Goal: Transaction & Acquisition: Book appointment/travel/reservation

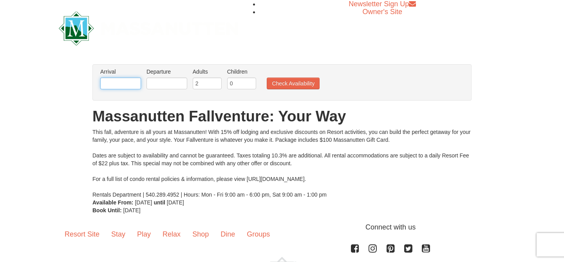
click at [115, 87] on input "text" at bounding box center [120, 84] width 41 height 12
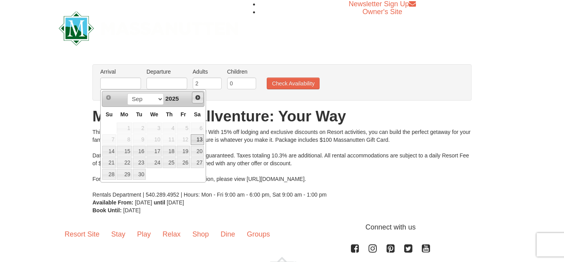
click at [195, 96] on span "Next" at bounding box center [198, 97] width 6 height 6
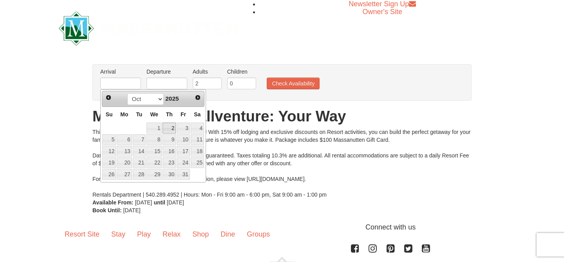
click at [174, 128] on link "2" at bounding box center [168, 128] width 13 height 11
type input "[DATE]"
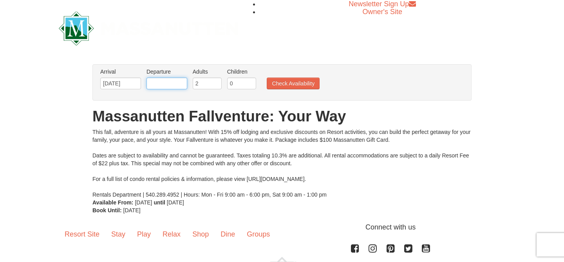
click at [175, 79] on input "text" at bounding box center [166, 84] width 41 height 12
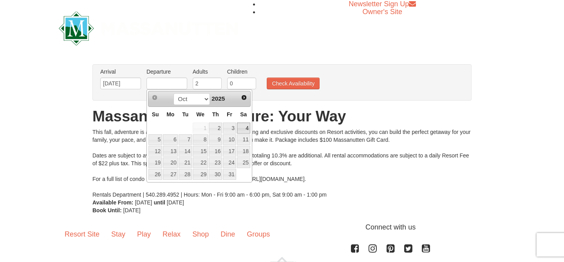
click at [244, 126] on link "4" at bounding box center [243, 128] width 13 height 11
type input "[DATE]"
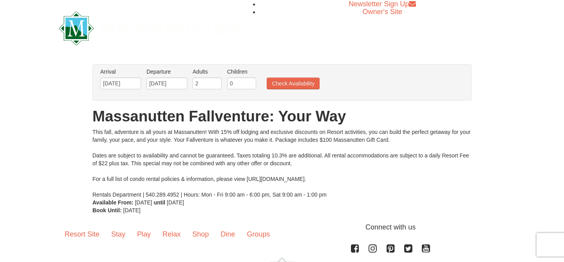
click at [238, 74] on label "Children Please format dates MM/DD/YYYY" at bounding box center [241, 72] width 29 height 8
click at [251, 83] on input "1" at bounding box center [241, 84] width 29 height 12
type input "2"
click at [251, 83] on input "2" at bounding box center [241, 84] width 29 height 12
click at [305, 86] on button "Check Availability" at bounding box center [293, 84] width 53 height 12
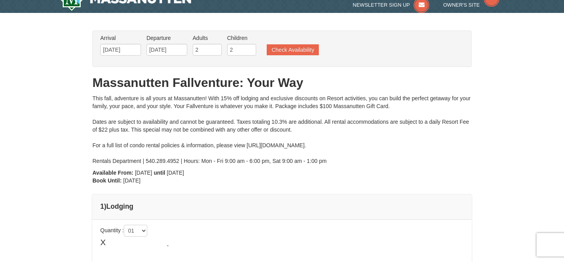
type input "[DATE]"
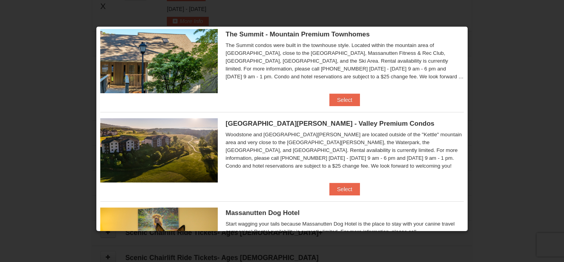
scroll to position [340, 0]
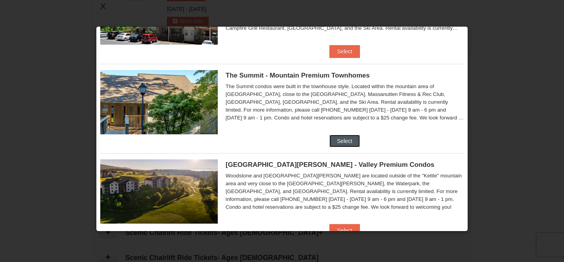
click at [339, 143] on button "Select" at bounding box center [344, 141] width 31 height 13
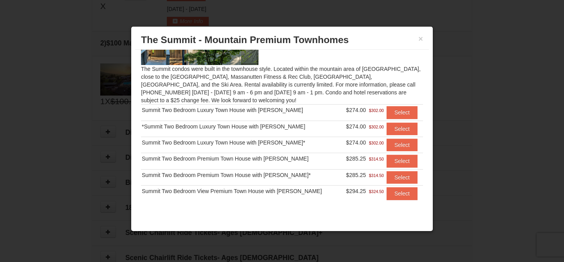
scroll to position [61, 0]
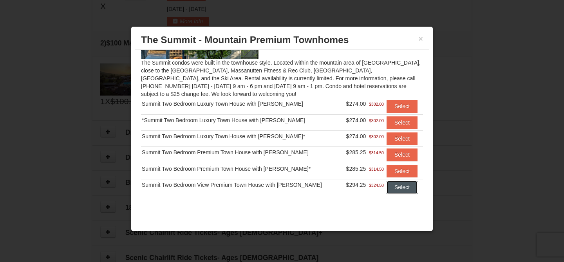
click at [394, 189] on button "Select" at bounding box center [401, 187] width 31 height 13
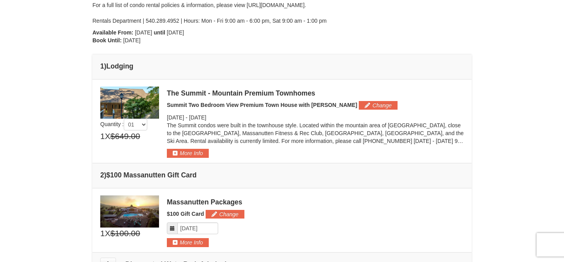
scroll to position [156, 0]
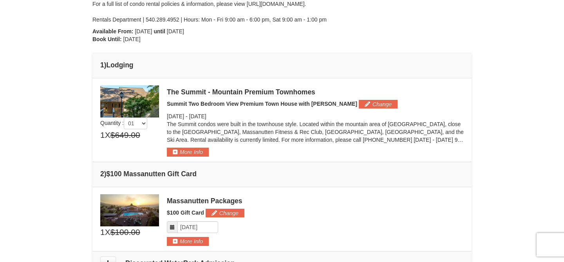
click at [198, 156] on td "× 1" at bounding box center [281, 120] width 379 height 84
click at [195, 154] on button "More Info" at bounding box center [188, 152] width 42 height 9
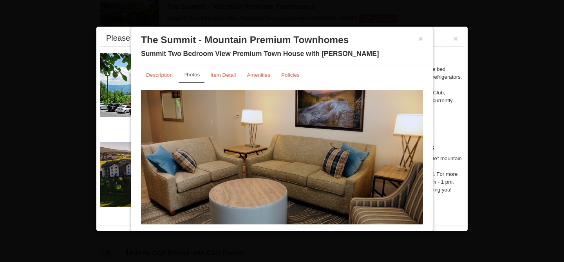
scroll to position [0, 0]
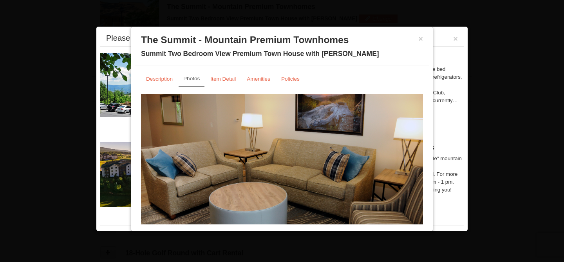
click at [409, 167] on img at bounding box center [282, 171] width 282 height 154
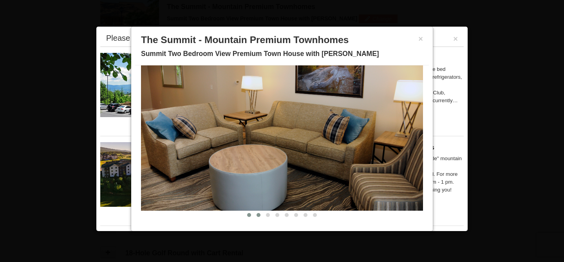
click at [258, 216] on span at bounding box center [258, 215] width 4 height 4
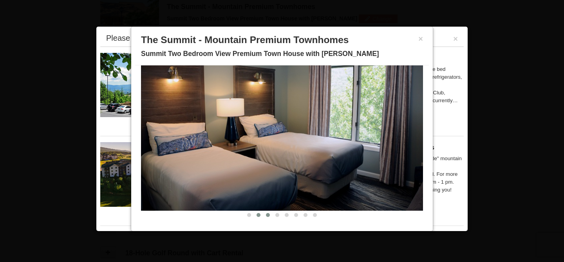
click at [269, 215] on span at bounding box center [268, 215] width 4 height 4
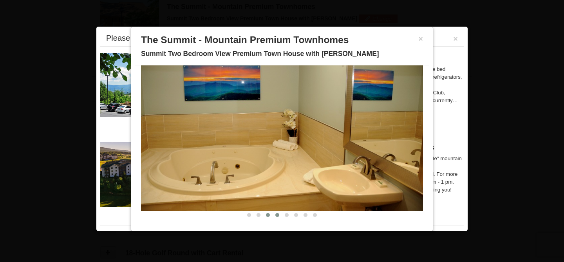
click at [276, 215] on span at bounding box center [277, 215] width 4 height 4
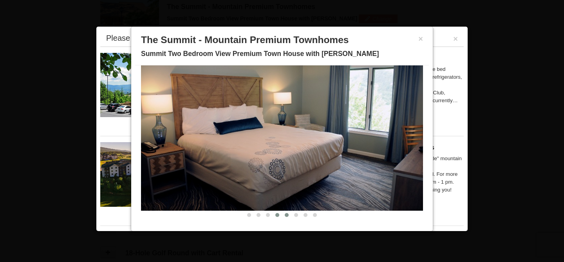
click at [285, 215] on span at bounding box center [287, 215] width 4 height 4
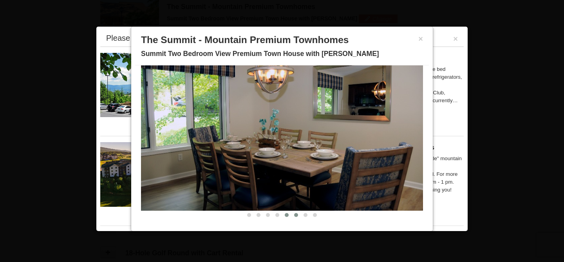
click at [299, 215] on button at bounding box center [295, 215] width 9 height 8
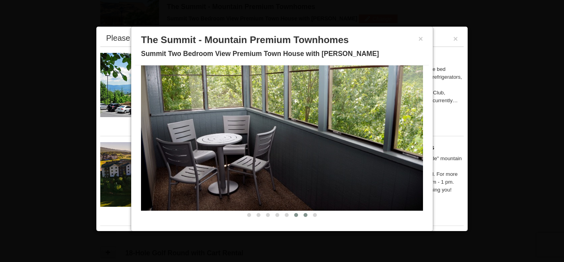
click at [304, 215] on span at bounding box center [305, 215] width 4 height 4
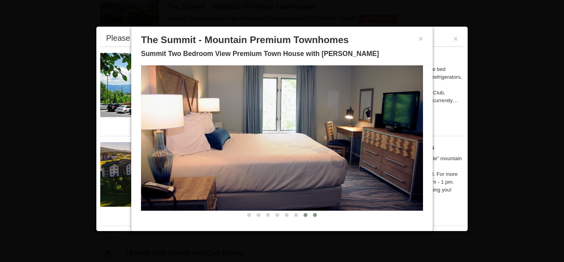
click at [314, 215] on span at bounding box center [315, 215] width 4 height 4
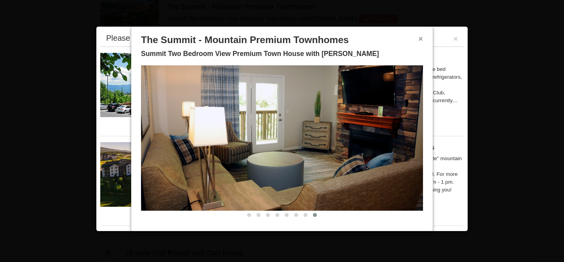
click at [422, 38] on button "×" at bounding box center [420, 39] width 5 height 8
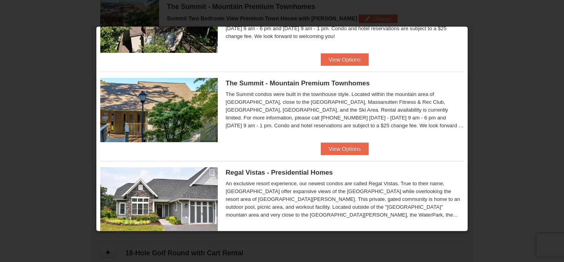
scroll to position [436, 0]
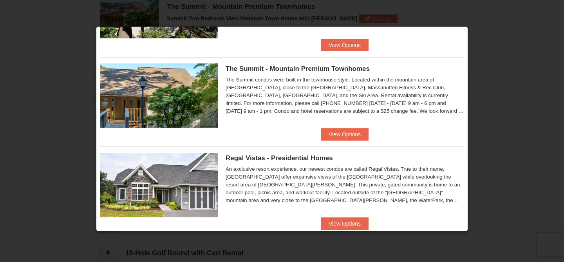
click at [490, 100] on div at bounding box center [282, 131] width 564 height 262
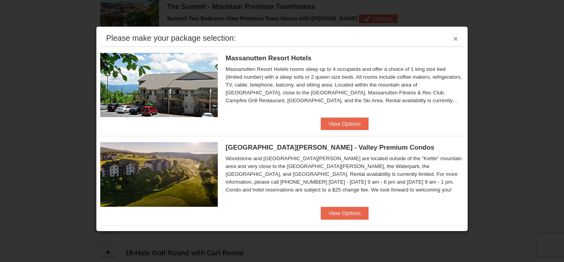
click at [455, 40] on button "×" at bounding box center [455, 39] width 5 height 8
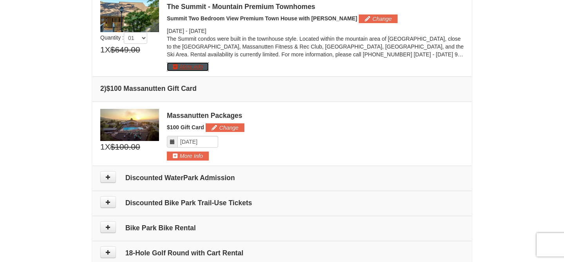
click at [198, 69] on button "More Info" at bounding box center [188, 66] width 42 height 9
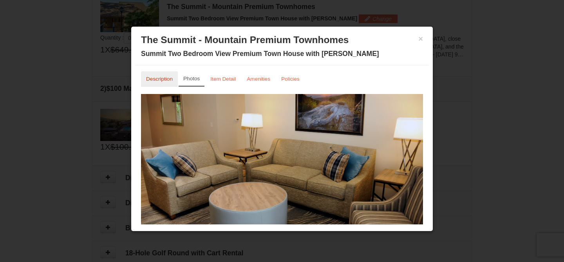
click at [166, 83] on link "Description" at bounding box center [159, 78] width 37 height 15
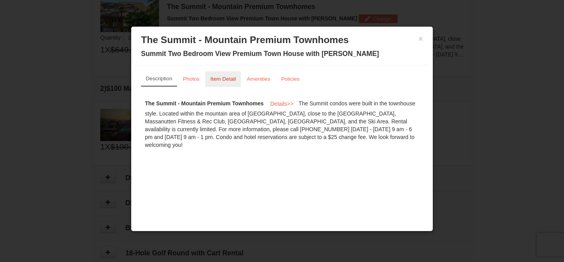
click at [225, 81] on small "Item Detail" at bounding box center [222, 79] width 25 height 6
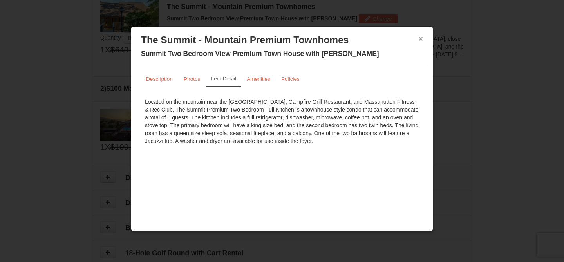
click at [420, 38] on button "×" at bounding box center [420, 39] width 5 height 8
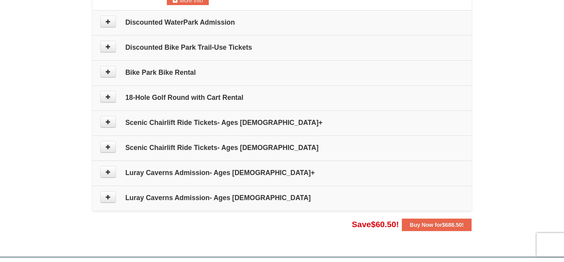
scroll to position [391, 0]
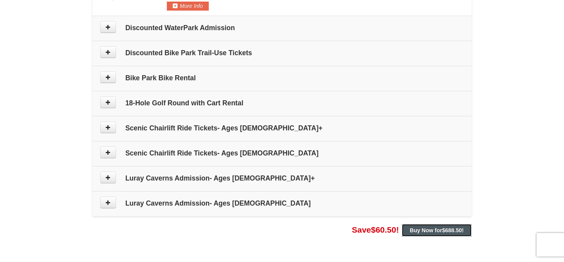
click at [415, 231] on strong "Buy Now for $688.50 !" at bounding box center [436, 230] width 54 height 6
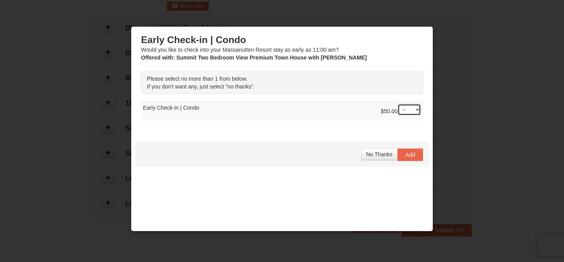
click at [411, 110] on select "-- 01" at bounding box center [408, 110] width 23 height 12
click at [379, 153] on span "No Thanks" at bounding box center [379, 154] width 26 height 6
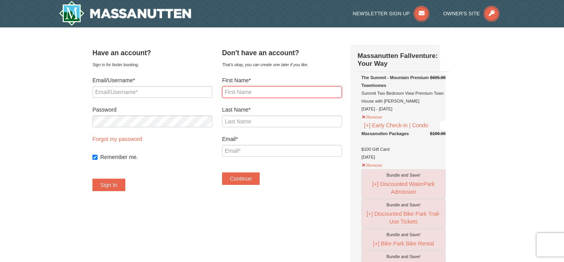
click at [258, 92] on input "First Name*" at bounding box center [282, 92] width 120 height 12
type input "[PERSON_NAME]"
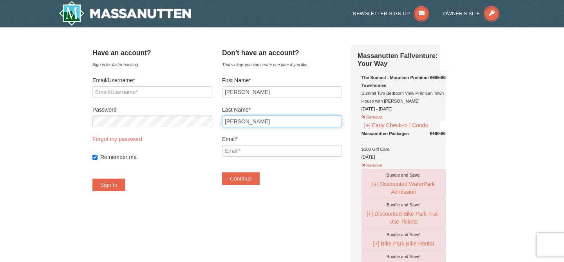
type input "[PERSON_NAME]"
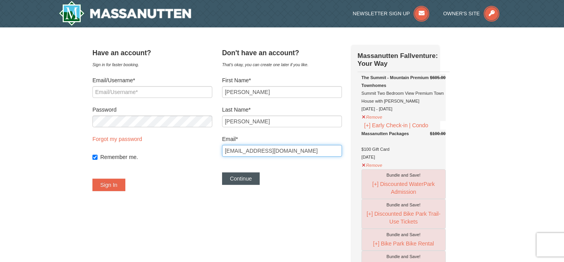
type input "[EMAIL_ADDRESS][DOMAIN_NAME]"
click at [258, 178] on button "Continue" at bounding box center [241, 178] width 38 height 13
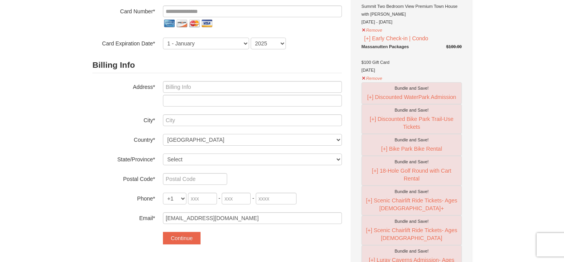
scroll to position [101, 0]
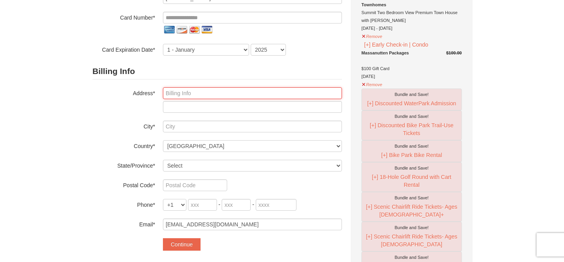
click at [233, 94] on input "text" at bounding box center [252, 93] width 179 height 12
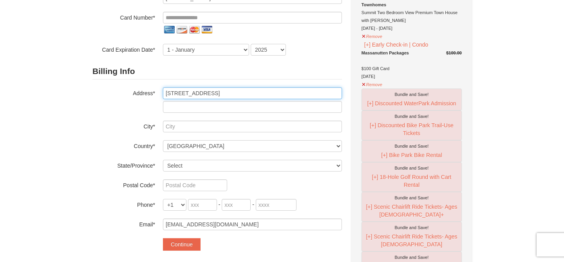
type input "[STREET_ADDRESS]"
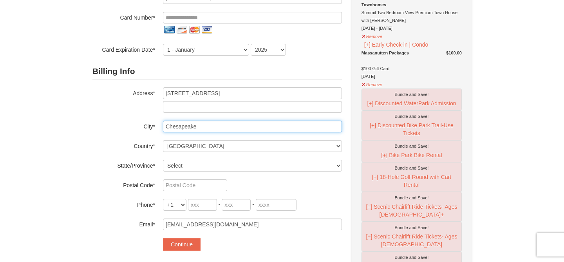
type input "Chesapeake"
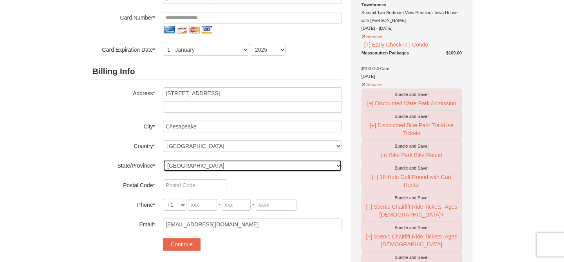
select select "VA"
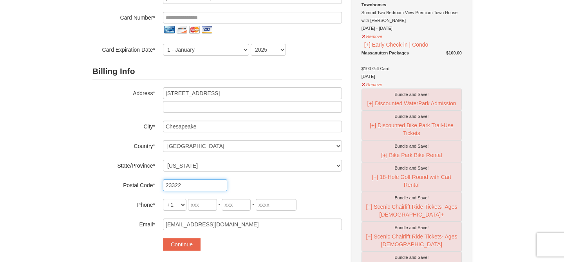
type input "23322"
type input "757"
type input "284"
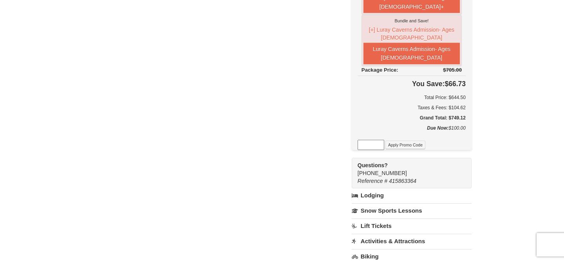
scroll to position [386, 0]
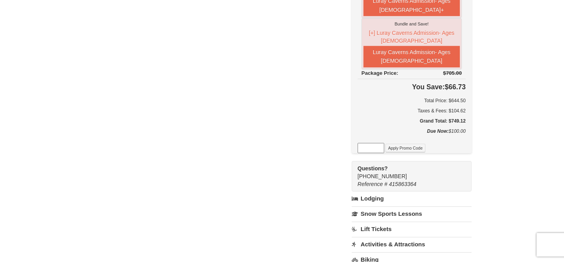
type input "9038"
click at [375, 147] on input at bounding box center [370, 148] width 27 height 10
type input "GoDukes25"
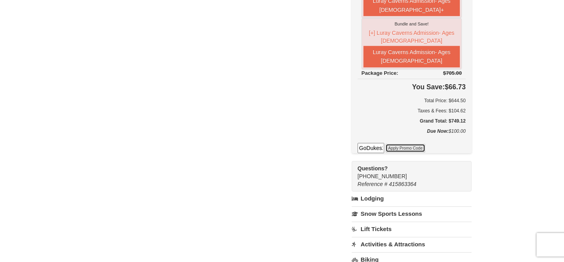
click at [407, 150] on button "Apply Promo Code" at bounding box center [405, 148] width 40 height 9
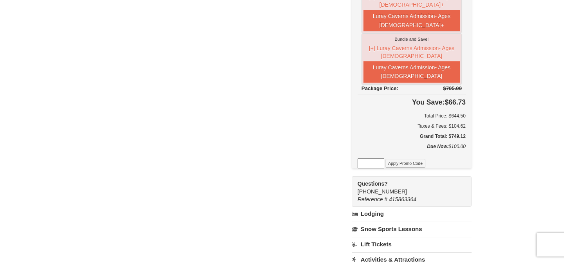
scroll to position [375, 0]
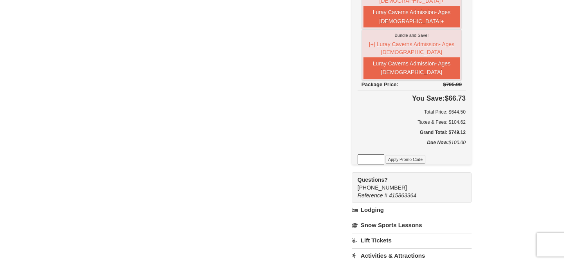
click at [376, 157] on input at bounding box center [370, 159] width 27 height 10
type input "GoDukes25"
click at [413, 159] on button "Apply Promo Code" at bounding box center [405, 159] width 40 height 9
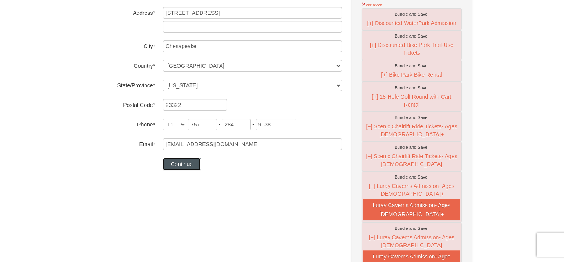
click at [169, 166] on button "Continue" at bounding box center [182, 164] width 38 height 13
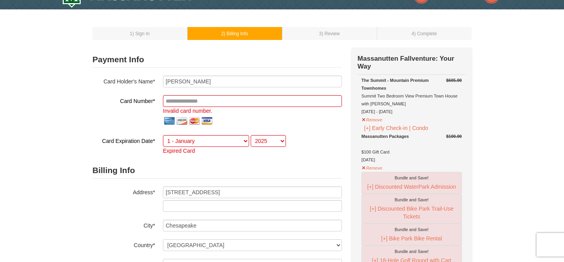
scroll to position [16, 0]
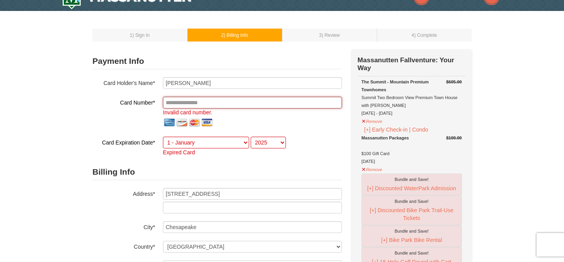
click at [216, 108] on input "tel" at bounding box center [252, 103] width 179 height 12
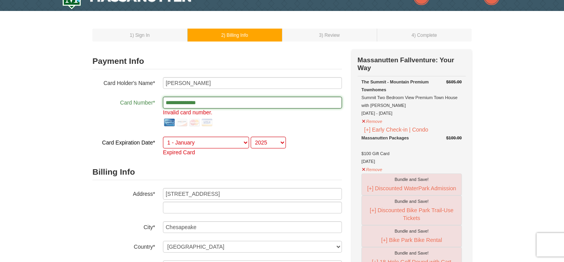
type input "**********"
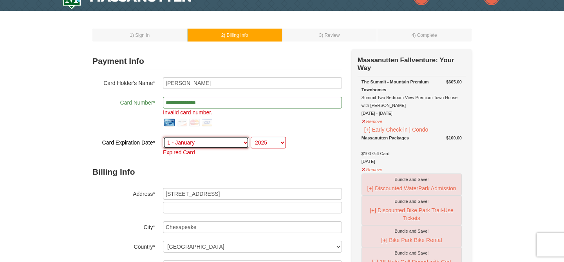
select select "5"
select select "2028"
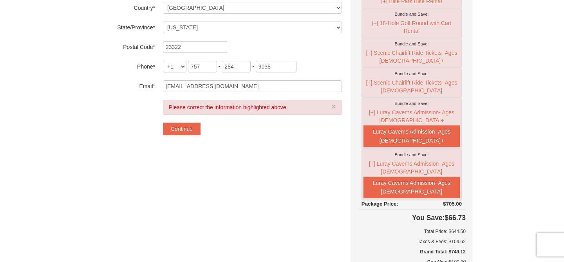
scroll to position [272, 0]
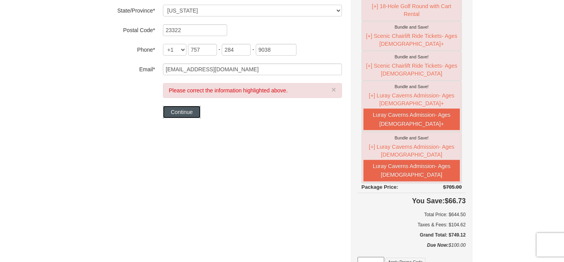
click at [183, 108] on button "Continue" at bounding box center [182, 112] width 38 height 13
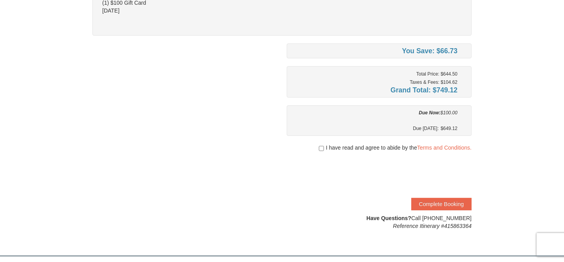
scroll to position [163, 0]
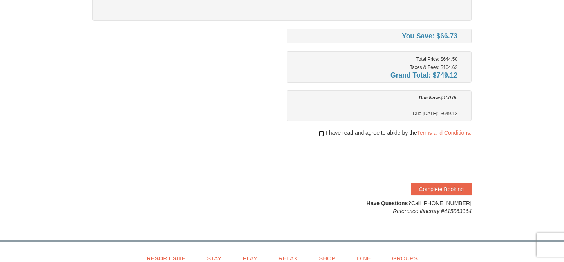
click at [322, 131] on input "checkbox" at bounding box center [321, 133] width 5 height 6
checkbox input "true"
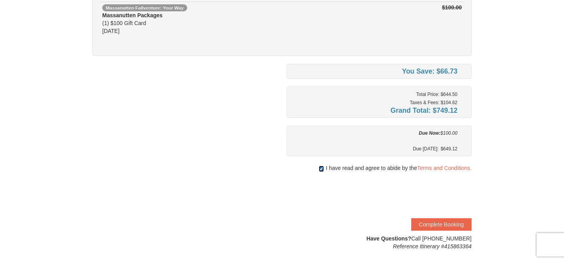
scroll to position [141, 0]
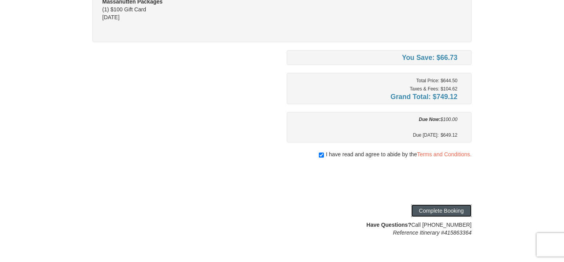
click at [447, 208] on button "Complete Booking" at bounding box center [441, 210] width 60 height 13
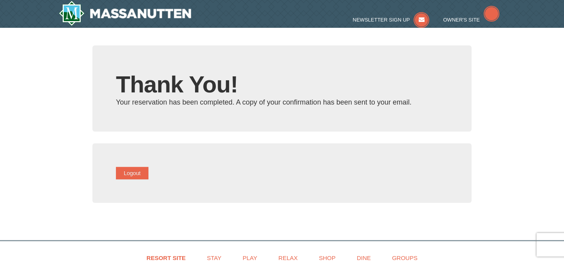
type input "[EMAIL_ADDRESS][DOMAIN_NAME]"
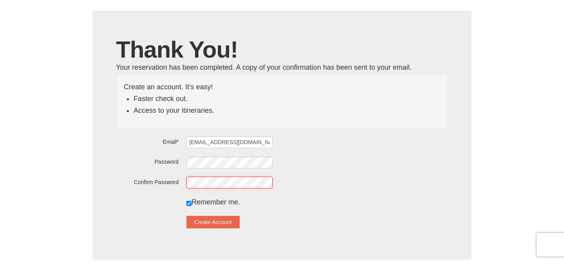
scroll to position [59, 0]
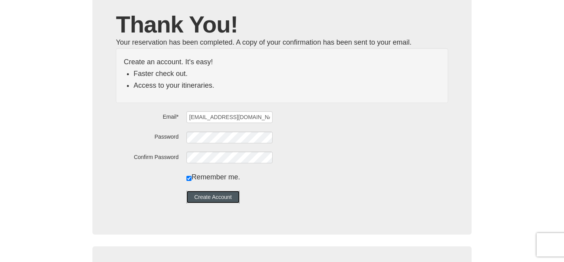
click at [236, 198] on button "Create Account" at bounding box center [212, 197] width 53 height 13
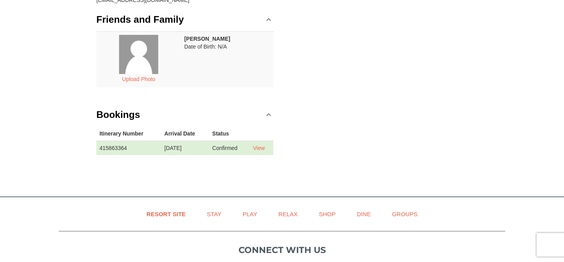
scroll to position [146, 0]
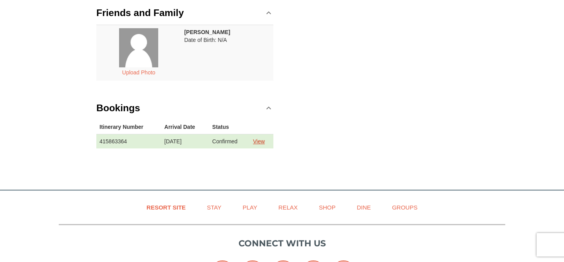
click at [264, 142] on link "View" at bounding box center [259, 141] width 12 height 6
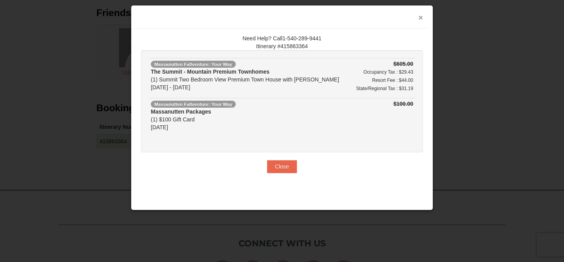
click at [419, 20] on button "×" at bounding box center [420, 18] width 5 height 8
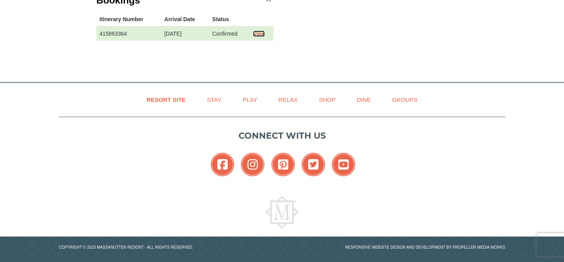
scroll to position [254, 0]
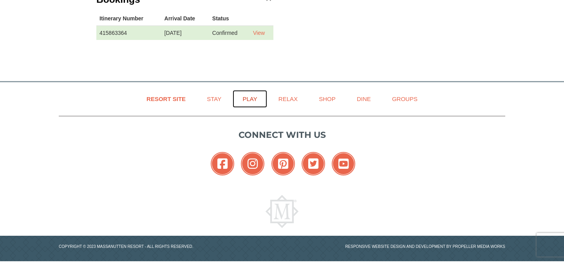
click at [256, 95] on link "Play" at bounding box center [250, 99] width 34 height 18
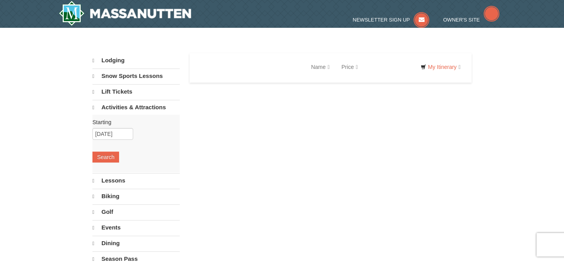
select select "9"
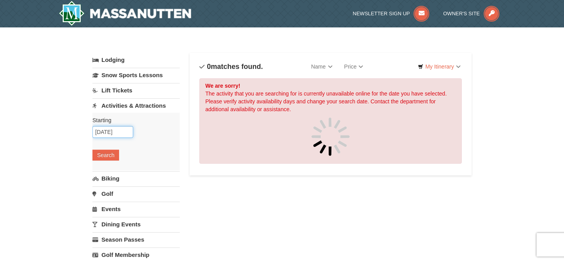
click at [125, 132] on input "[DATE]" at bounding box center [112, 132] width 41 height 12
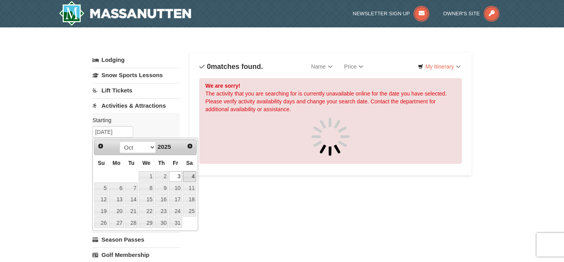
click at [194, 177] on link "4" at bounding box center [189, 176] width 13 height 11
type input "[DATE]"
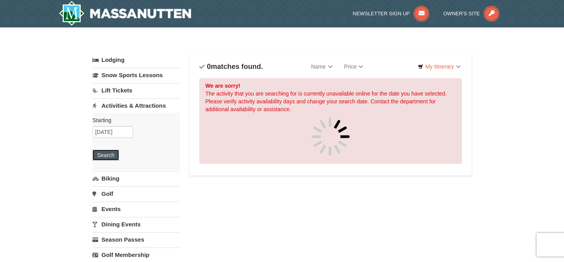
click at [102, 159] on button "Search" at bounding box center [105, 155] width 27 height 11
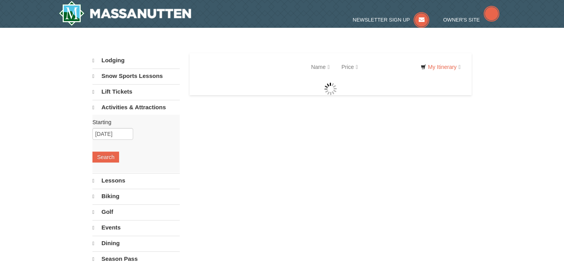
select select "9"
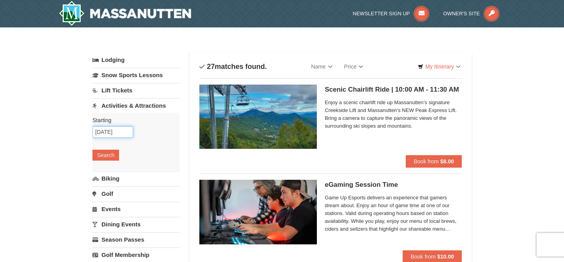
click at [107, 135] on input "[DATE]" at bounding box center [112, 132] width 41 height 12
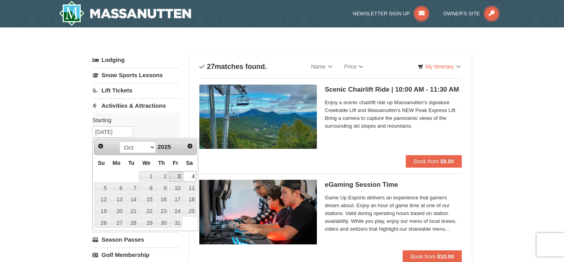
click at [178, 175] on link "3" at bounding box center [175, 176] width 13 height 11
type input "[DATE]"
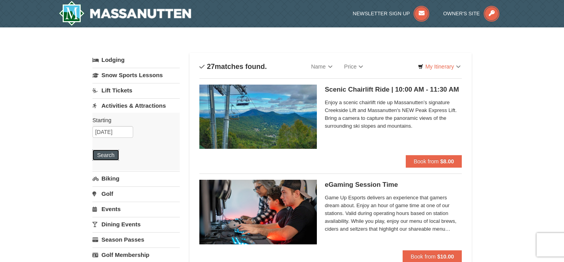
click at [113, 155] on button "Search" at bounding box center [105, 155] width 27 height 11
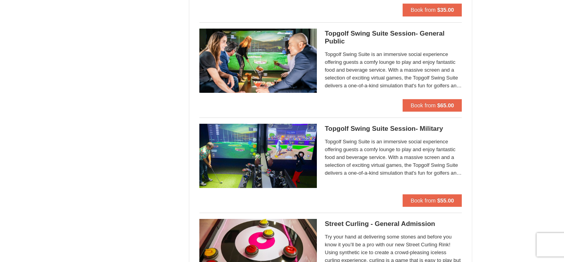
scroll to position [914, 0]
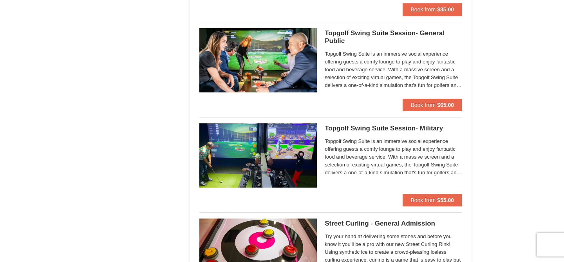
click at [342, 35] on h5 "Topgolf Swing Suite Session- General Public Perfect Break" at bounding box center [392, 37] width 137 height 16
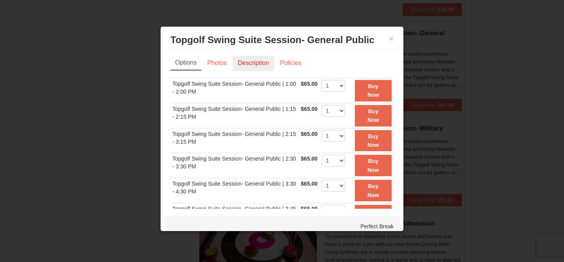
click at [253, 68] on link "Description" at bounding box center [253, 63] width 41 height 15
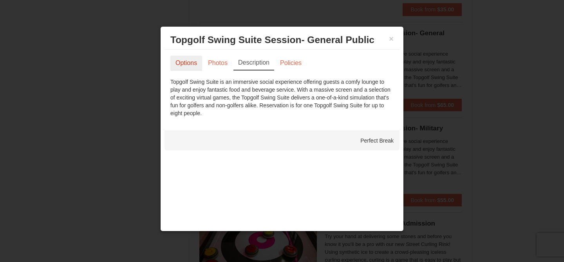
click at [193, 67] on link "Options" at bounding box center [186, 63] width 32 height 15
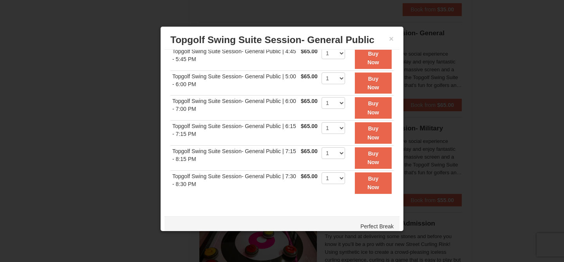
scroll to position [9, 0]
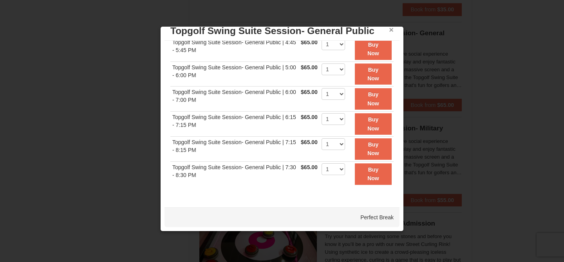
click at [389, 33] on button "×" at bounding box center [391, 30] width 5 height 8
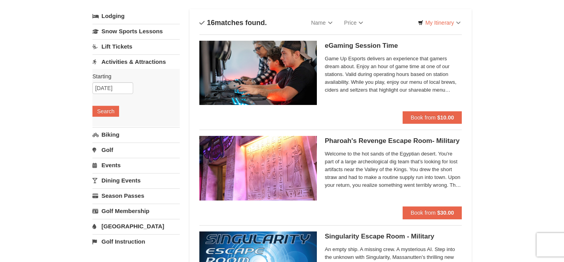
scroll to position [0, 0]
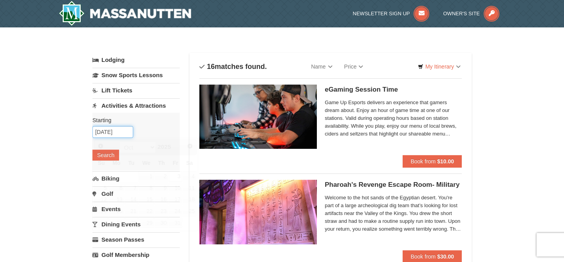
click at [116, 133] on input "10/03/2025" at bounding box center [112, 132] width 41 height 12
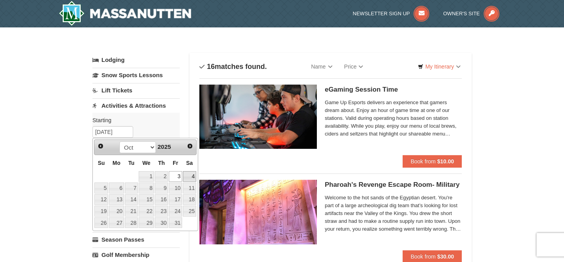
click at [191, 177] on link "4" at bounding box center [189, 176] width 13 height 11
type input "[DATE]"
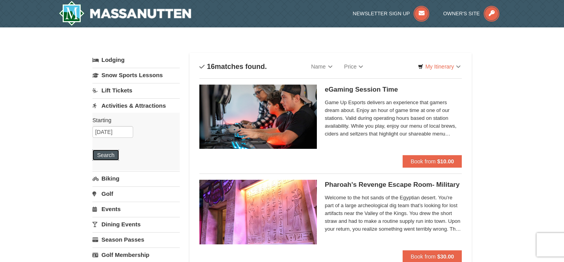
click at [111, 157] on button "Search" at bounding box center [105, 155] width 27 height 11
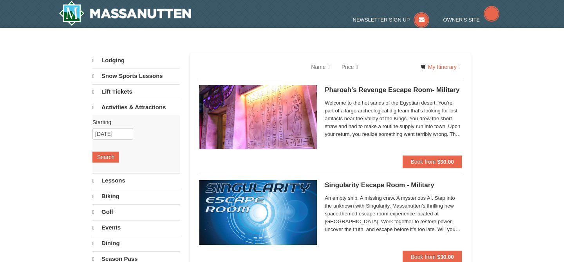
select select "9"
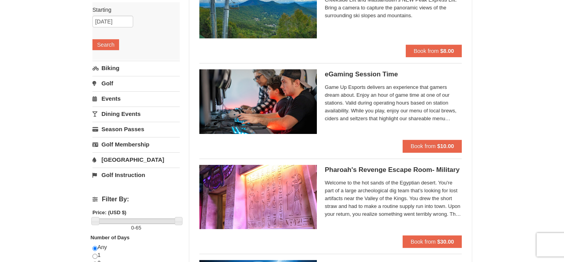
scroll to position [111, 0]
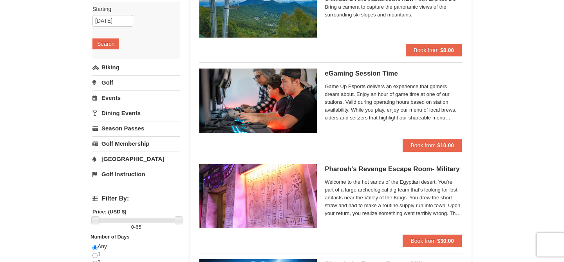
click at [125, 114] on link "Dining Events" at bounding box center [135, 113] width 87 height 14
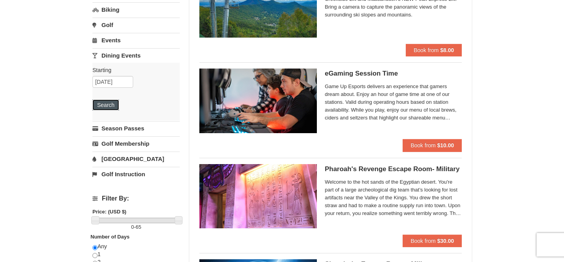
click at [103, 107] on button "Search" at bounding box center [105, 104] width 27 height 11
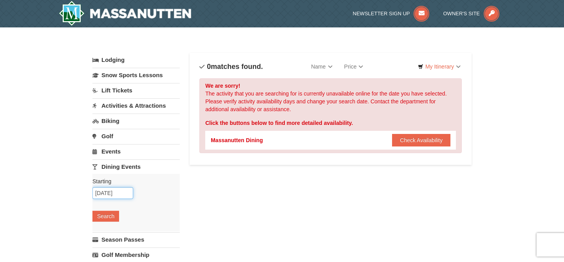
click at [119, 198] on input "[DATE]" at bounding box center [112, 193] width 41 height 12
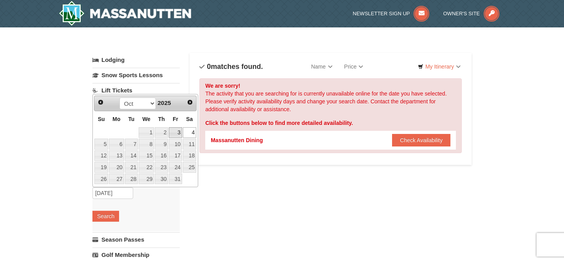
click at [175, 137] on link "3" at bounding box center [175, 132] width 13 height 11
type input "10/03/2025"
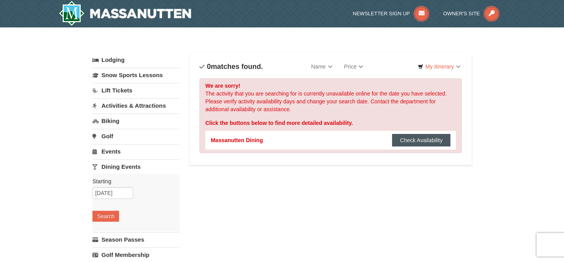
click at [417, 142] on button "Check Availability" at bounding box center [421, 140] width 58 height 13
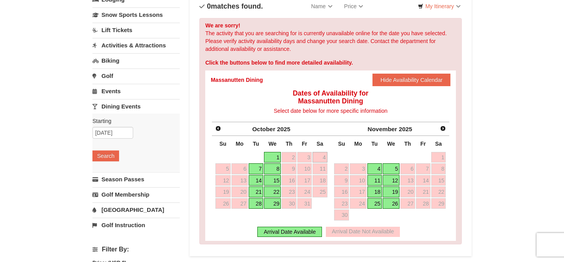
scroll to position [68, 0]
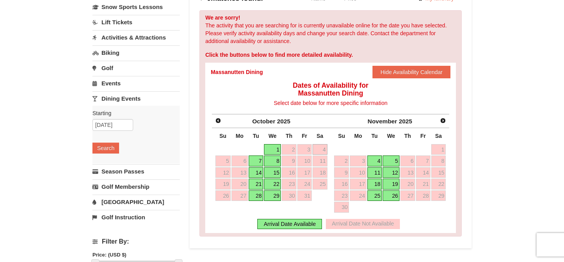
click at [277, 149] on link "1" at bounding box center [272, 149] width 17 height 11
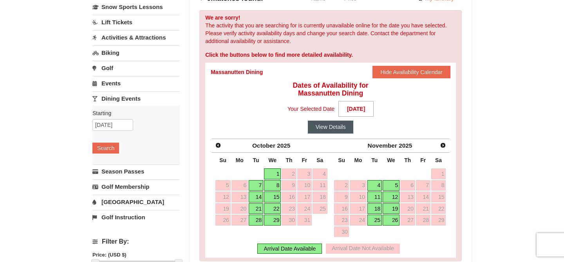
click at [327, 127] on button "View Details" at bounding box center [331, 127] width 46 height 13
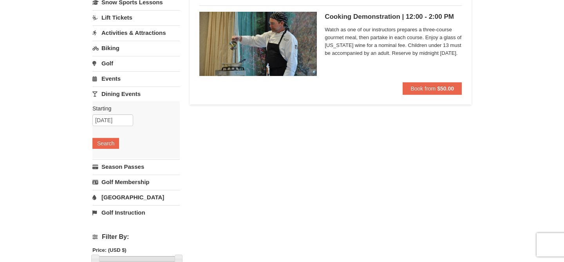
scroll to position [74, 0]
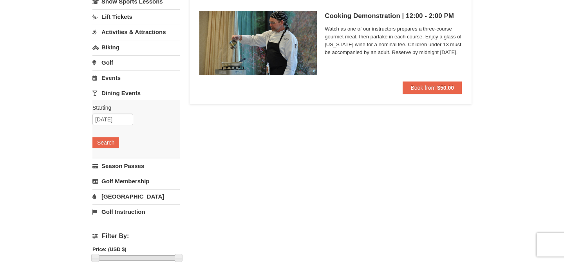
click at [122, 211] on link "Golf Instruction" at bounding box center [135, 211] width 87 height 14
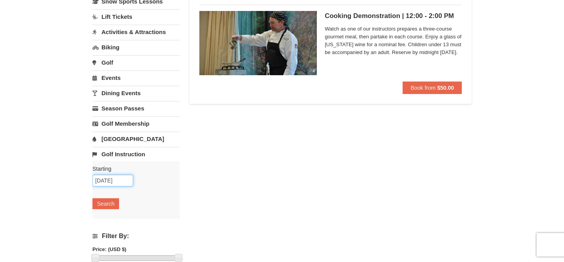
click at [122, 177] on input "10/01/2025" at bounding box center [112, 181] width 41 height 12
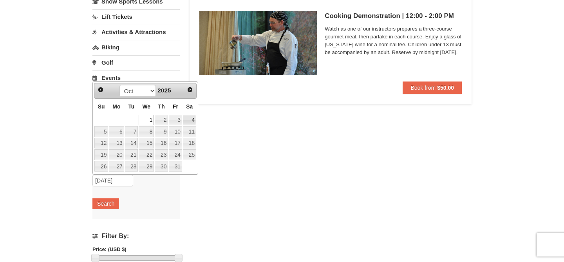
click at [190, 117] on link "4" at bounding box center [189, 120] width 13 height 11
type input "[DATE]"
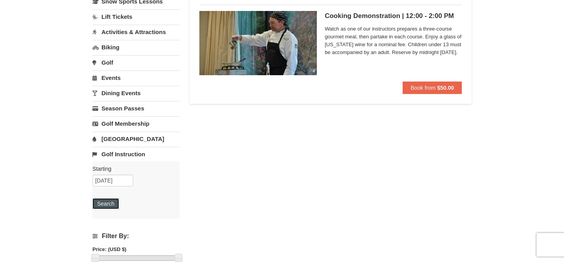
click at [105, 206] on button "Search" at bounding box center [105, 203] width 27 height 11
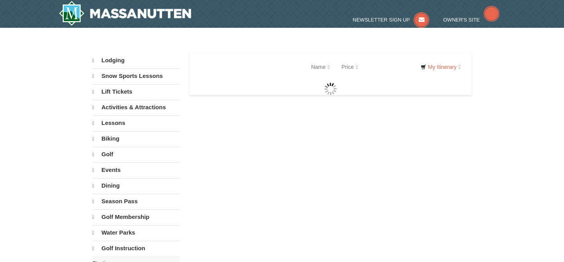
select select "9"
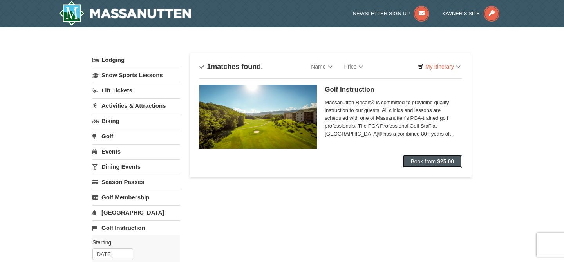
click at [422, 159] on span "Book from" at bounding box center [422, 161] width 25 height 6
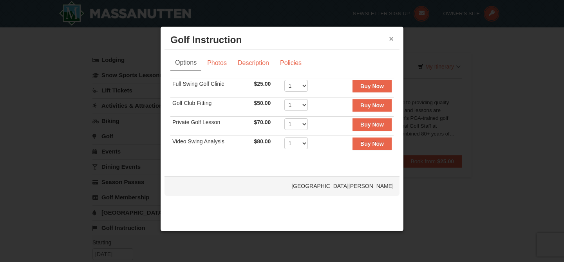
click at [390, 39] on button "×" at bounding box center [391, 39] width 5 height 8
